Goal: Task Accomplishment & Management: Use online tool/utility

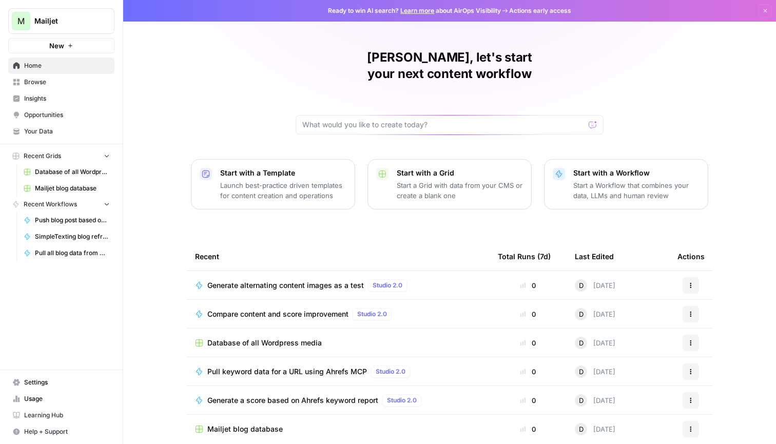
click at [38, 382] on span "Settings" at bounding box center [67, 382] width 86 height 9
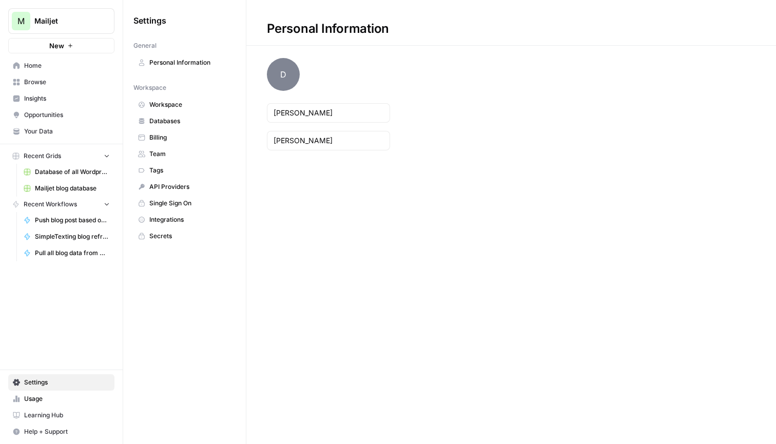
click at [189, 150] on span "Team" at bounding box center [190, 153] width 82 height 9
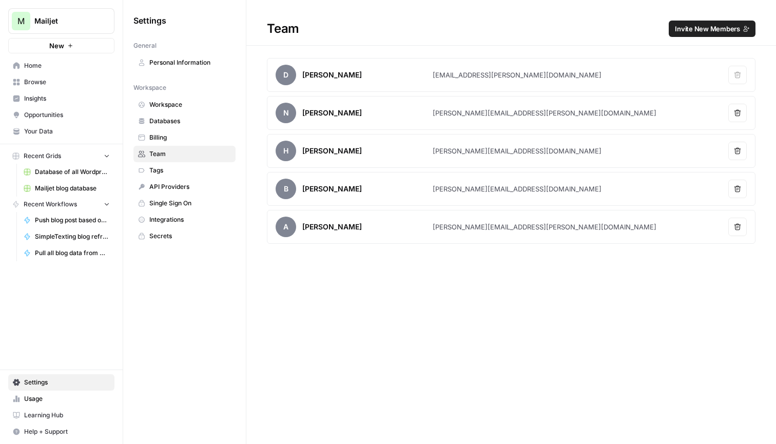
click at [31, 64] on span "Home" at bounding box center [67, 65] width 86 height 9
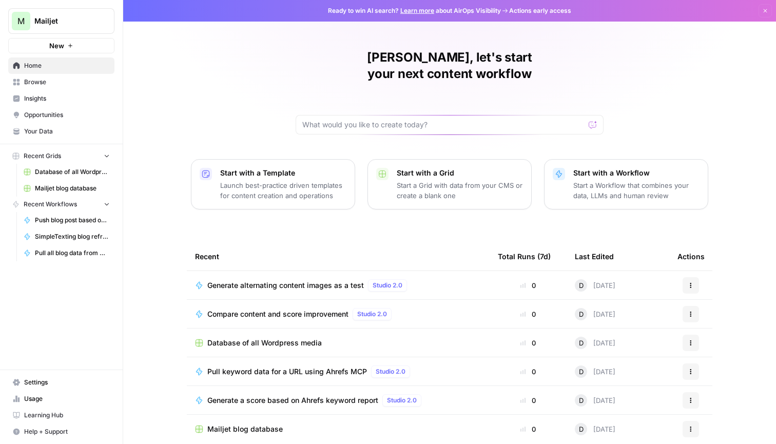
click at [59, 380] on span "Settings" at bounding box center [67, 382] width 86 height 9
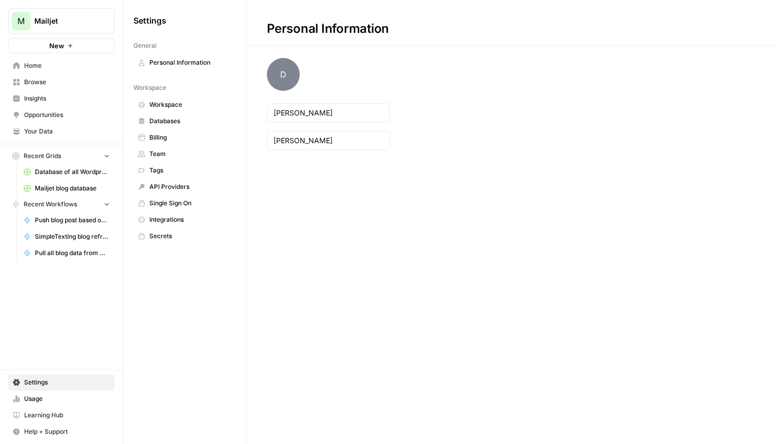
click at [175, 134] on span "Billing" at bounding box center [190, 137] width 82 height 9
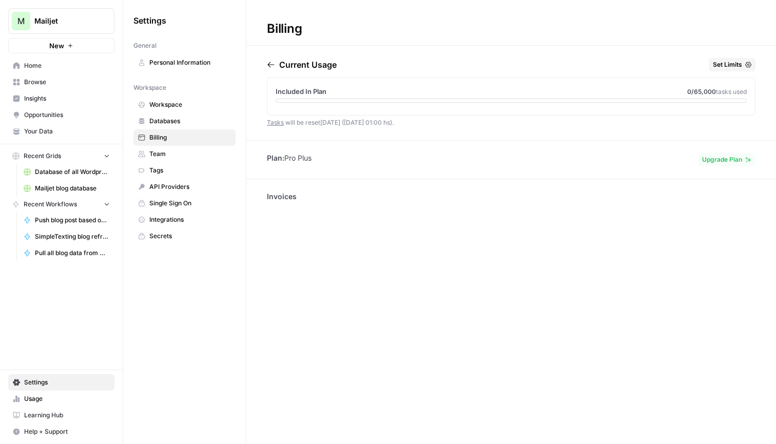
click at [66, 63] on span "Home" at bounding box center [67, 65] width 86 height 9
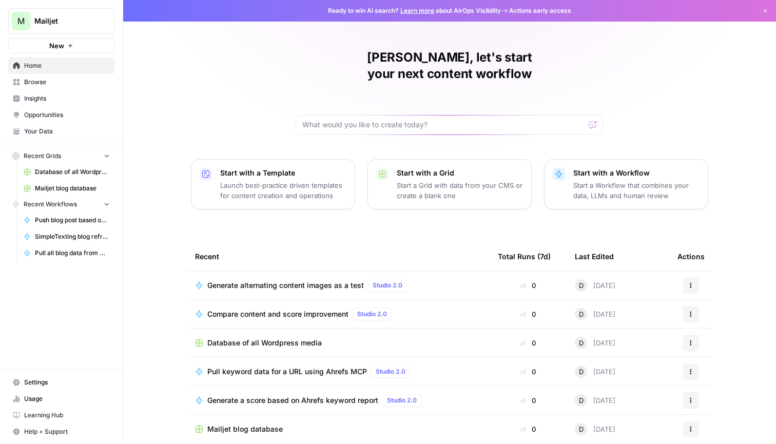
click at [72, 47] on icon "button" at bounding box center [70, 46] width 6 height 6
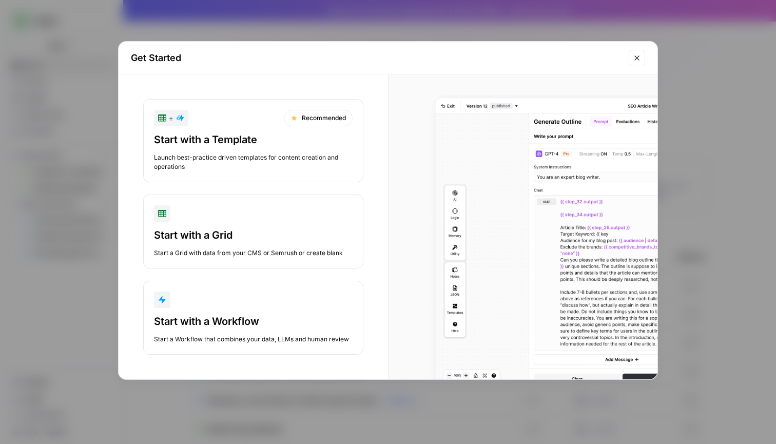
click at [269, 310] on button "Start with a Workflow Start a Workflow that combines your data, LLMs and human …" at bounding box center [253, 318] width 220 height 74
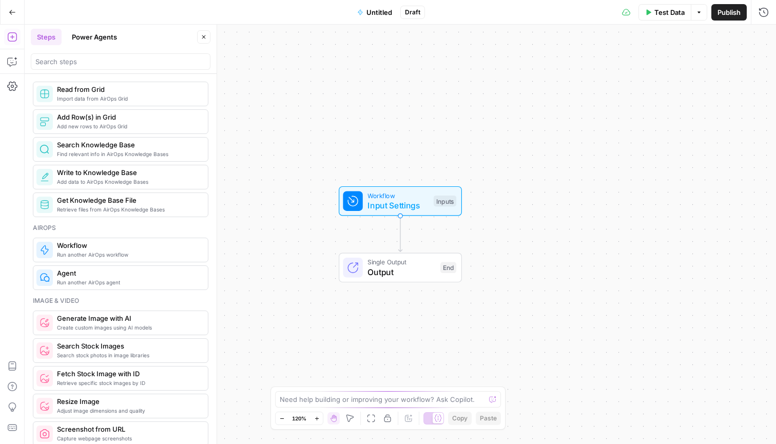
scroll to position [485, 0]
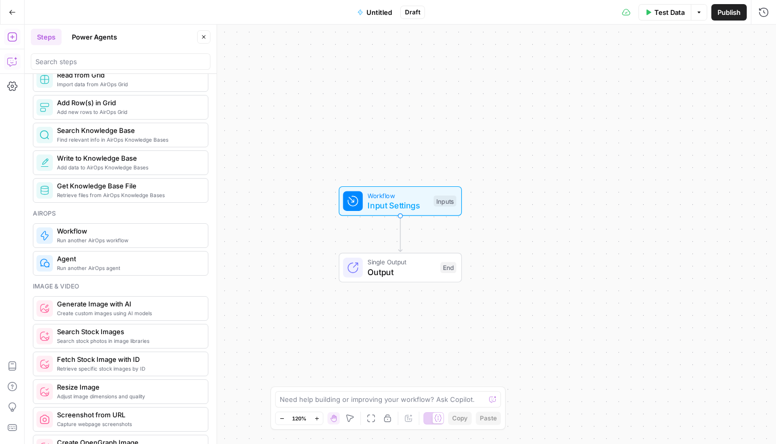
click at [14, 58] on icon "button" at bounding box center [16, 59] width 4 height 4
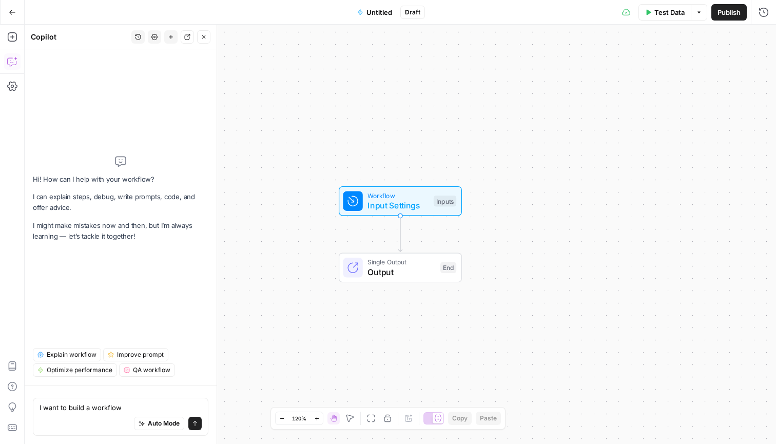
type textarea "I want to build a workflow"
